Goal: Task Accomplishment & Management: Use online tool/utility

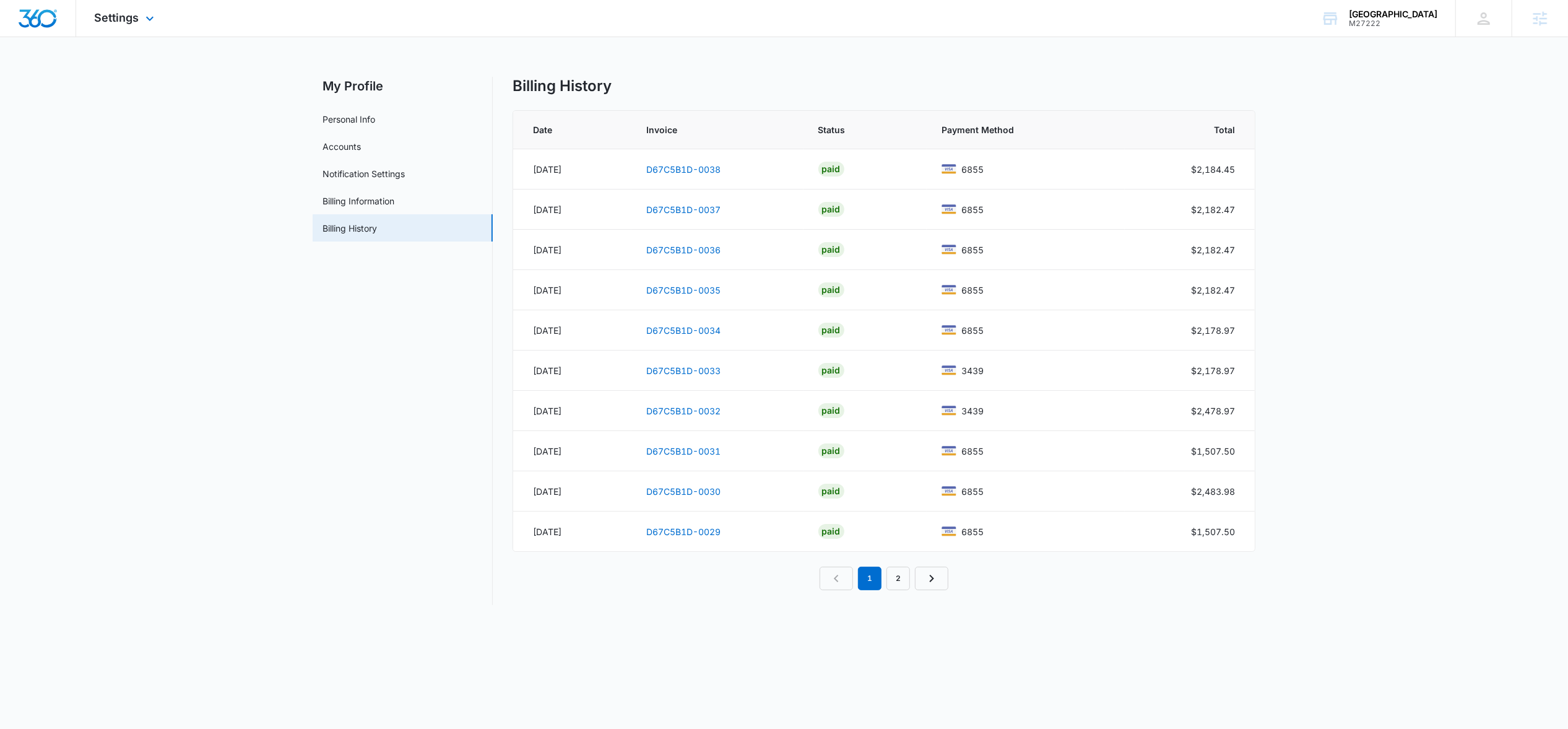
scroll to position [1031, 0]
click at [114, 24] on div "Settings Apps Reputation Websites Forms CRM Email Social Shop Payments POS Cont…" at bounding box center [126, 18] width 100 height 36
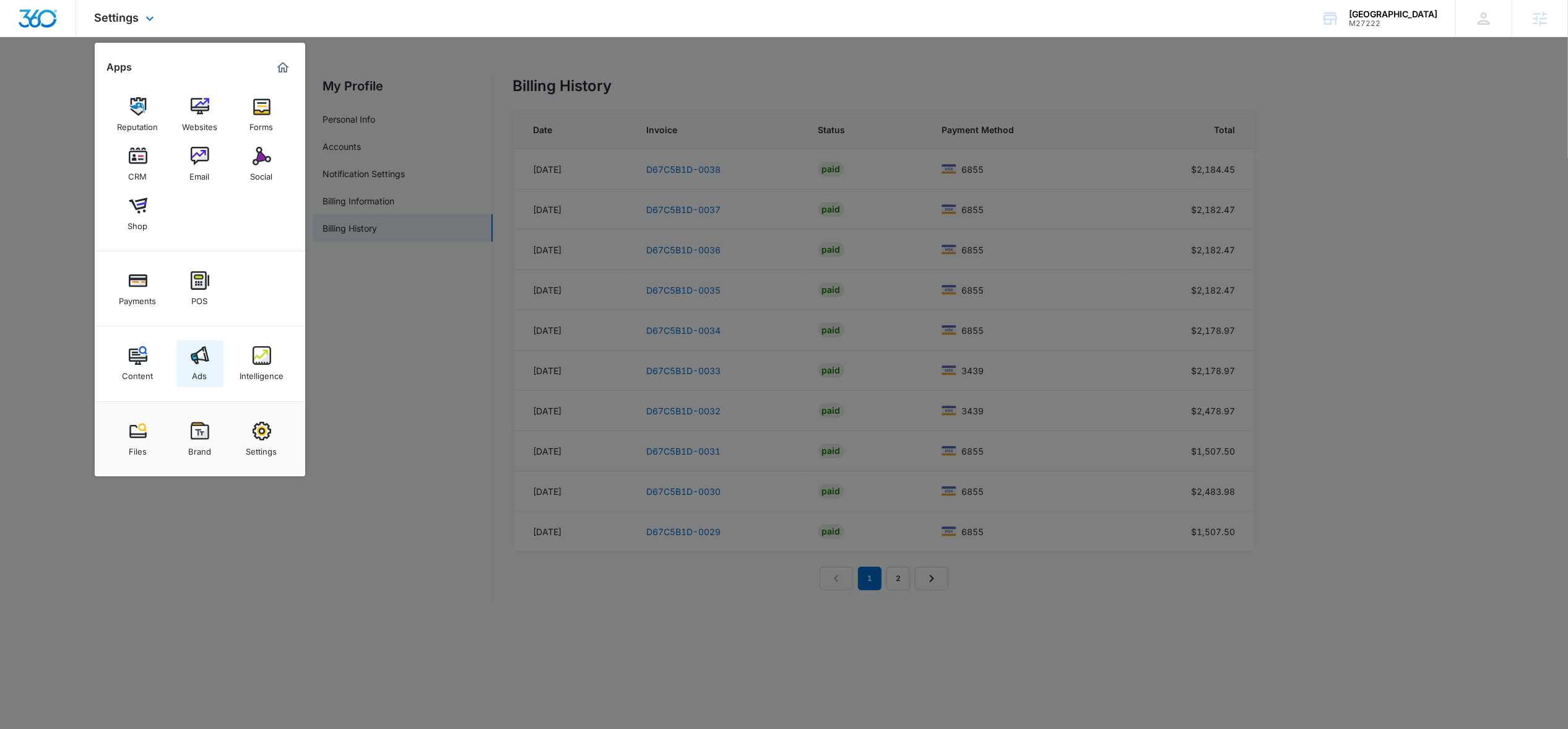
click at [207, 350] on img at bounding box center [200, 355] width 19 height 19
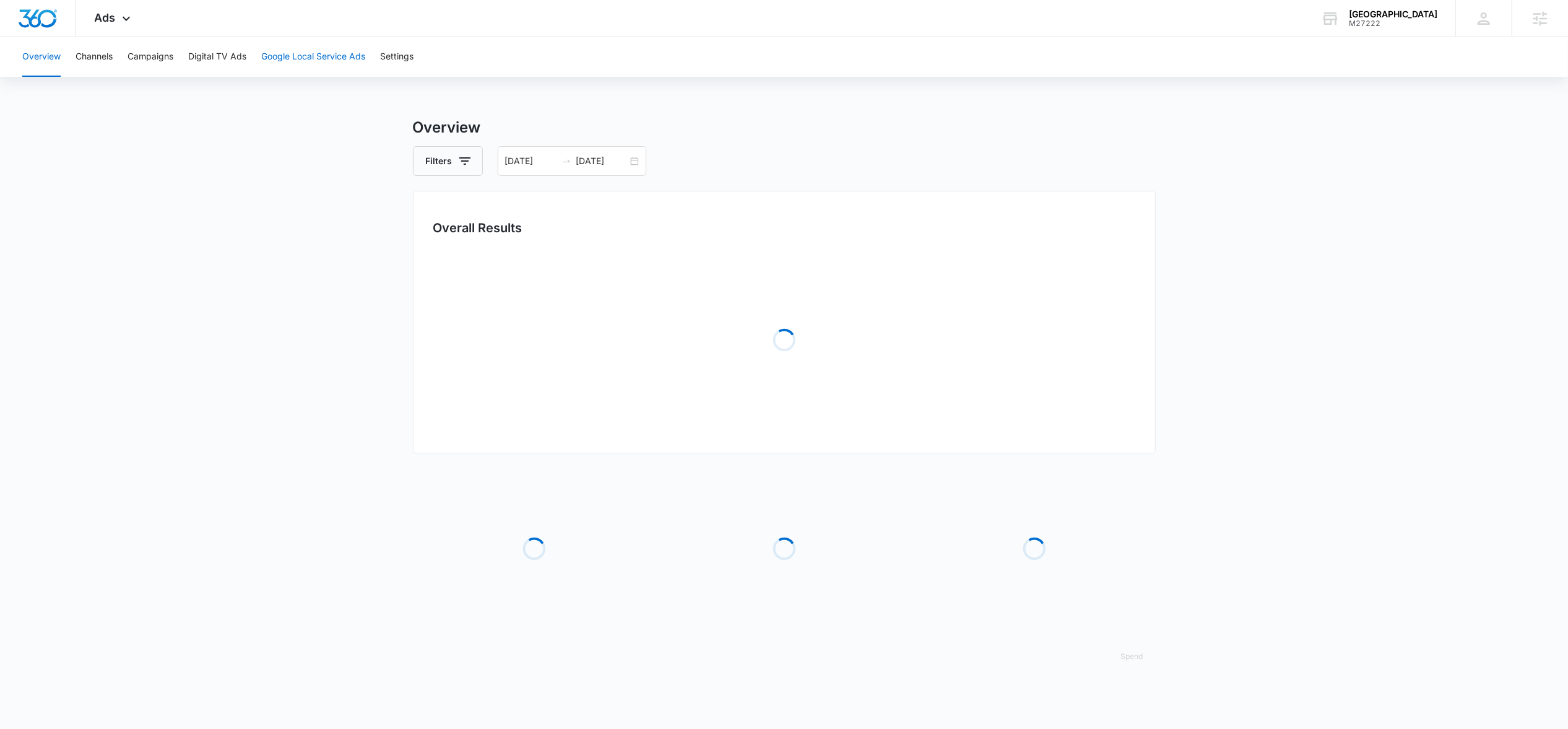
click at [311, 63] on button "Google Local Service Ads" at bounding box center [313, 57] width 104 height 40
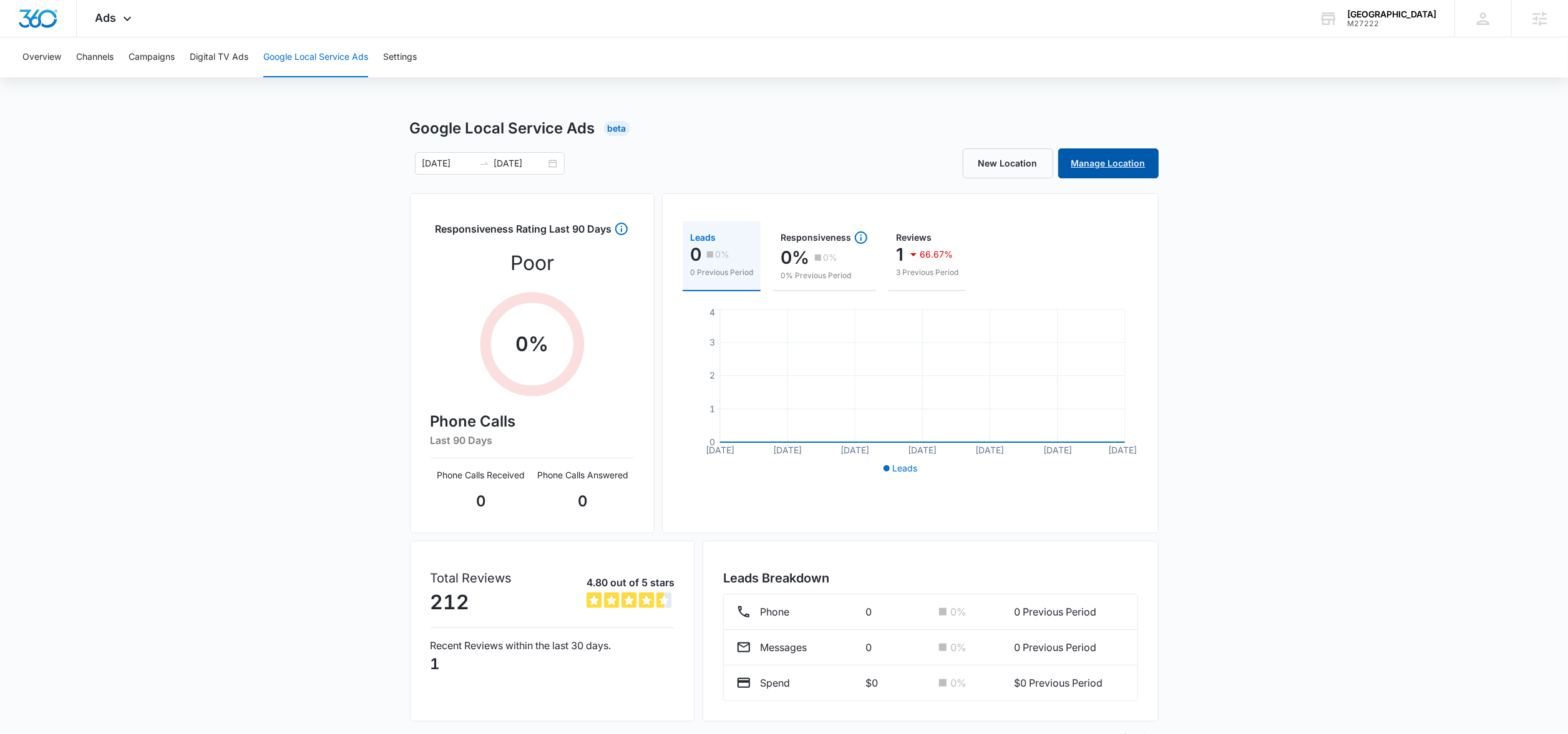
click at [1115, 162] on link "Manage Location" at bounding box center [1109, 163] width 101 height 30
